Goal: Task Accomplishment & Management: Manage account settings

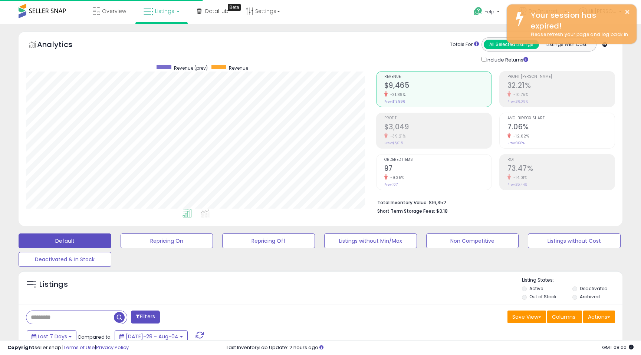
scroll to position [152, 350]
